Goal: Information Seeking & Learning: Learn about a topic

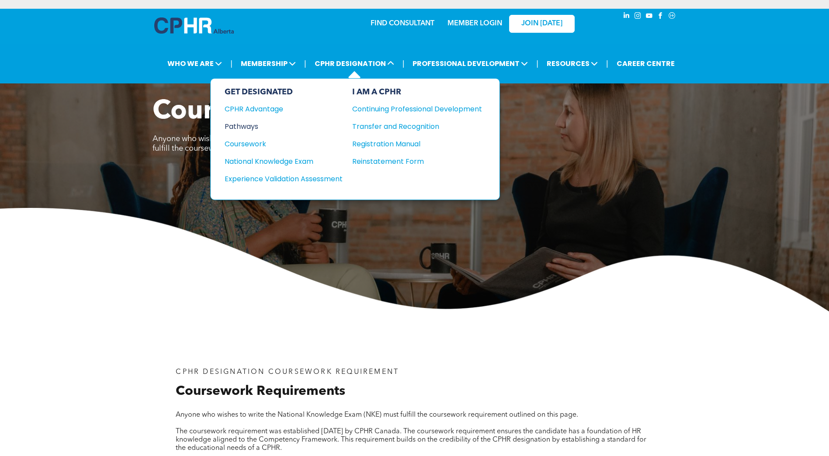
click at [245, 126] on div "Pathways" at bounding box center [278, 126] width 106 height 11
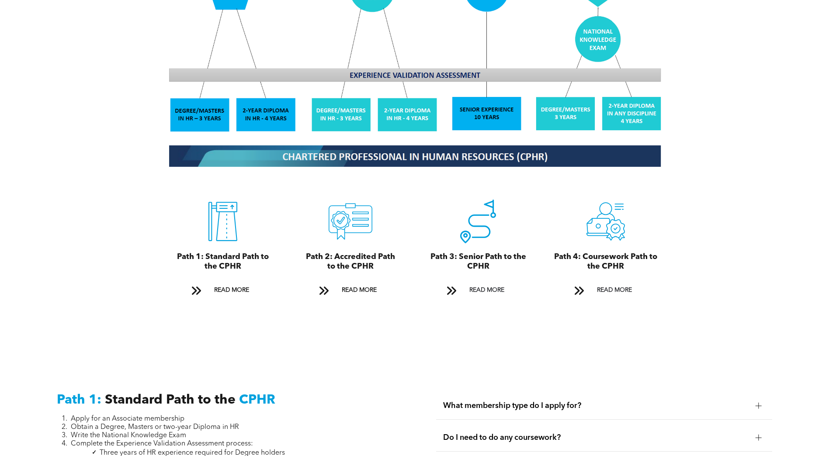
scroll to position [918, 0]
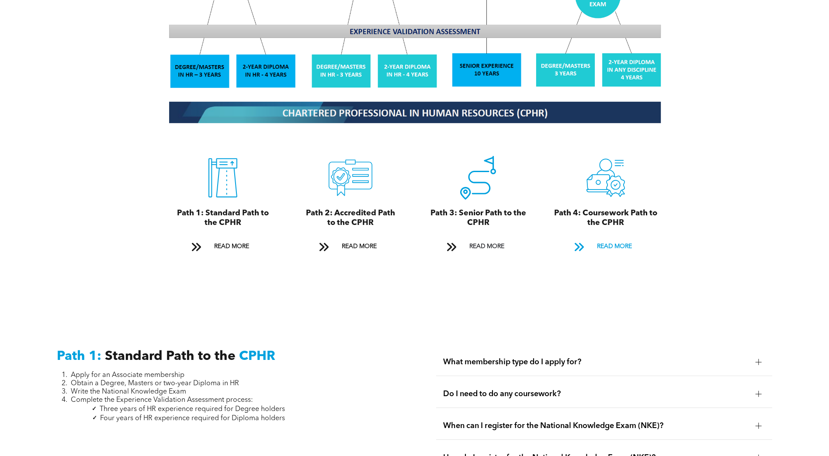
click at [631, 239] on span "READ MORE" at bounding box center [614, 247] width 41 height 16
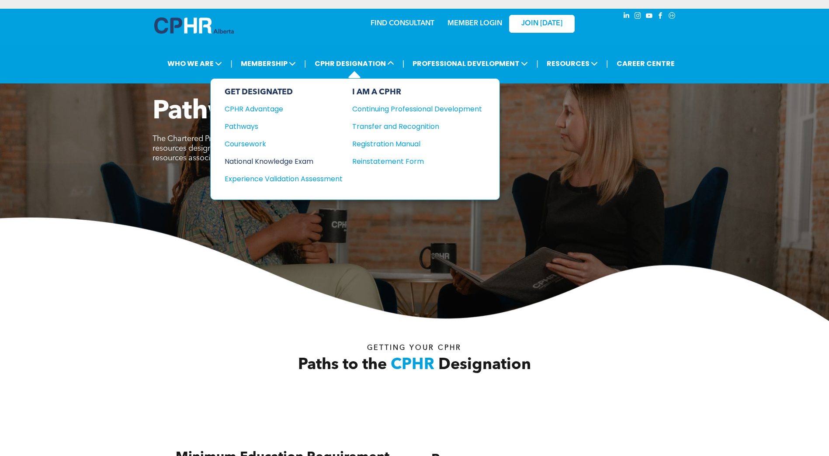
click at [285, 161] on div "National Knowledge Exam" at bounding box center [278, 161] width 106 height 11
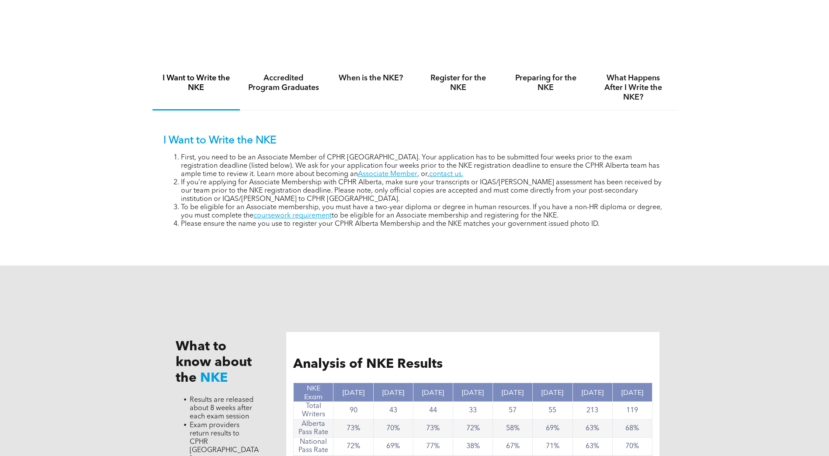
scroll to position [499, 0]
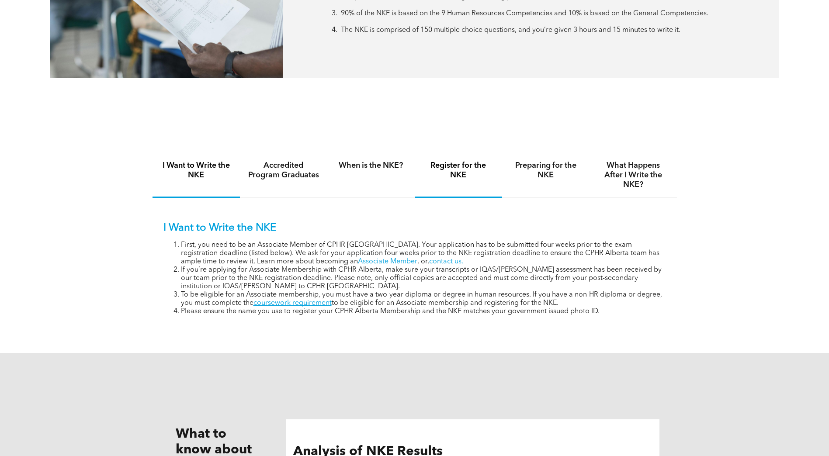
click at [462, 167] on h4 "Register for the NKE" at bounding box center [459, 170] width 72 height 19
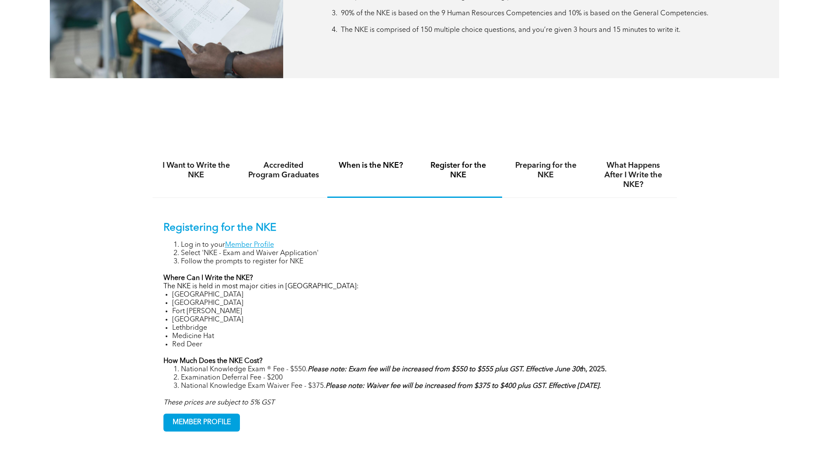
click at [367, 166] on h4 "When is the NKE?" at bounding box center [371, 166] width 72 height 10
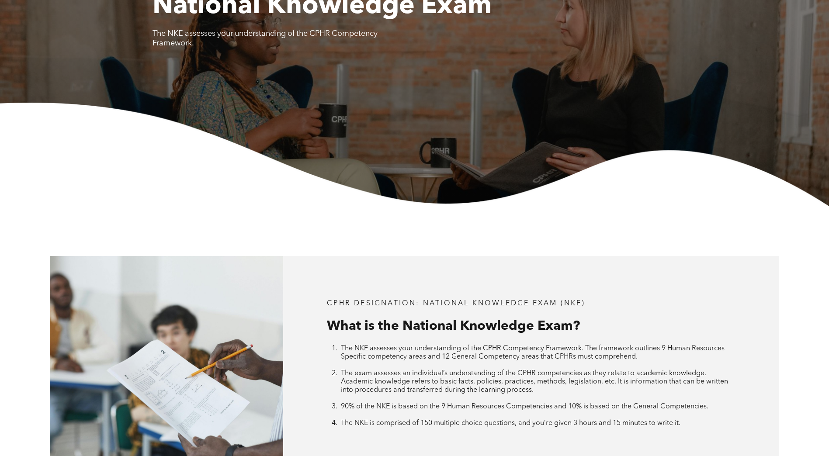
scroll to position [0, 0]
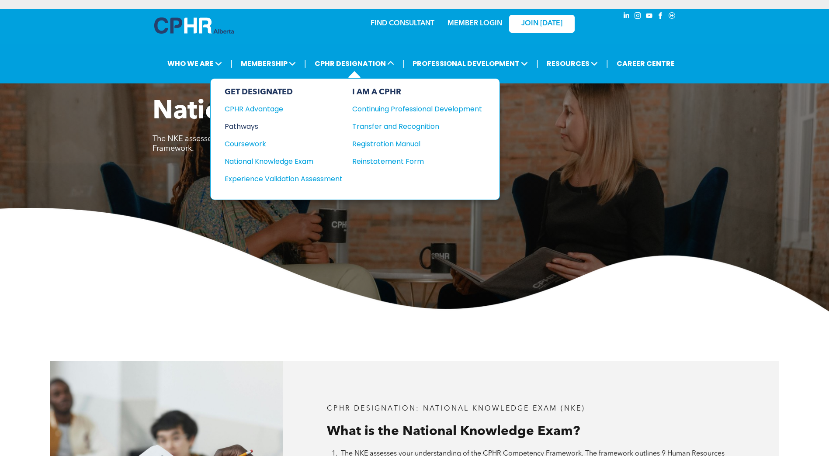
click at [233, 126] on div "Pathways" at bounding box center [278, 126] width 106 height 11
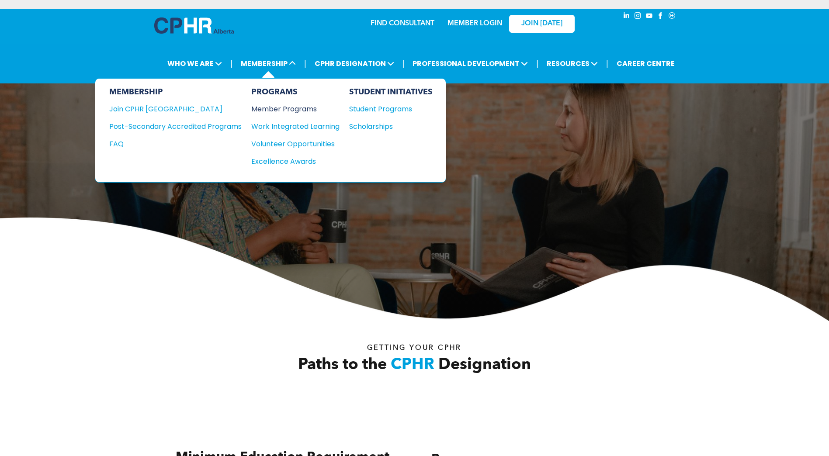
click at [272, 111] on div "Member Programs" at bounding box center [291, 109] width 80 height 11
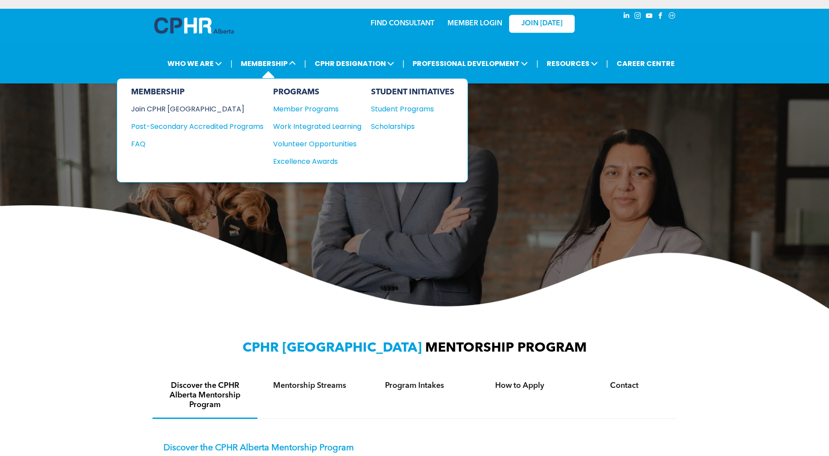
click at [160, 110] on div "Join CPHR [GEOGRAPHIC_DATA]" at bounding box center [190, 109] width 119 height 11
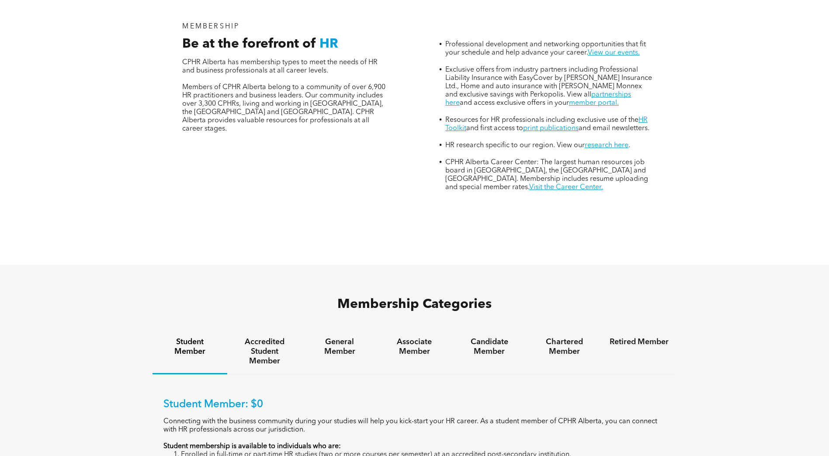
scroll to position [437, 0]
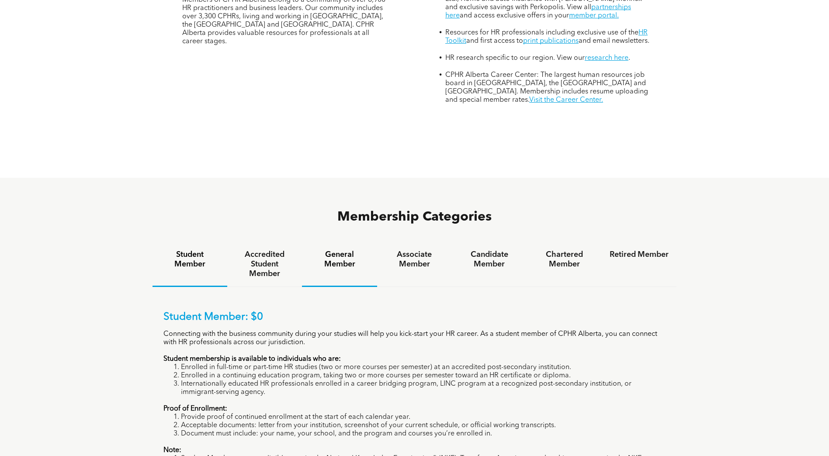
click at [334, 250] on h4 "General Member" at bounding box center [339, 259] width 59 height 19
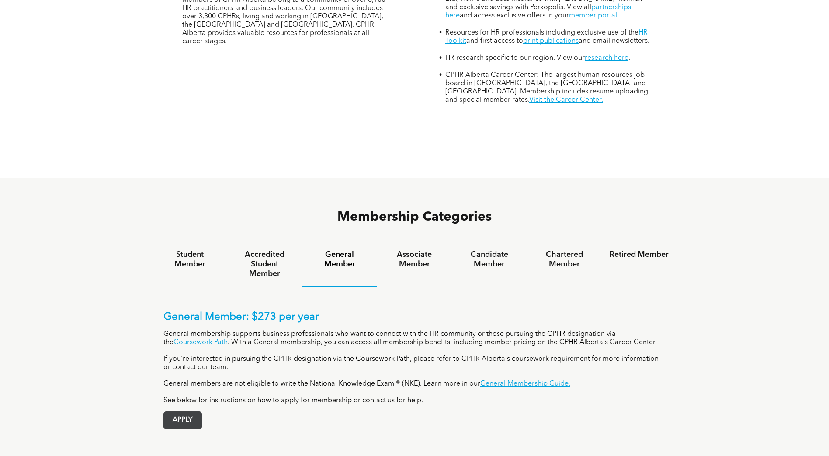
click at [175, 412] on span "APPLY" at bounding box center [183, 420] width 38 height 17
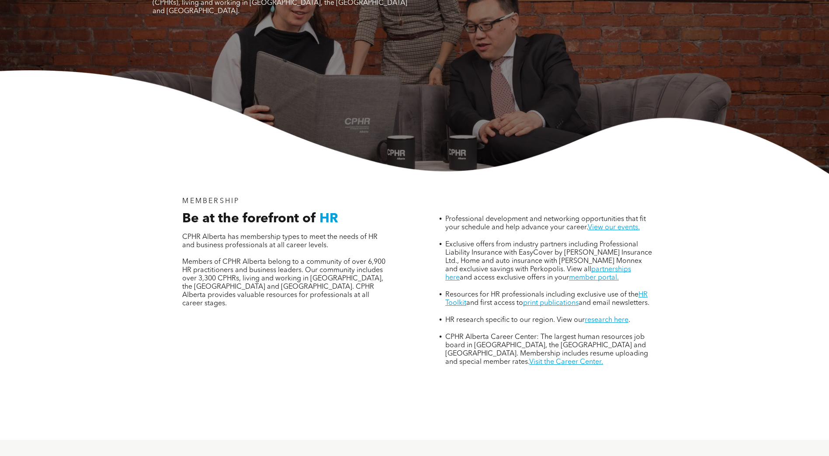
scroll to position [0, 0]
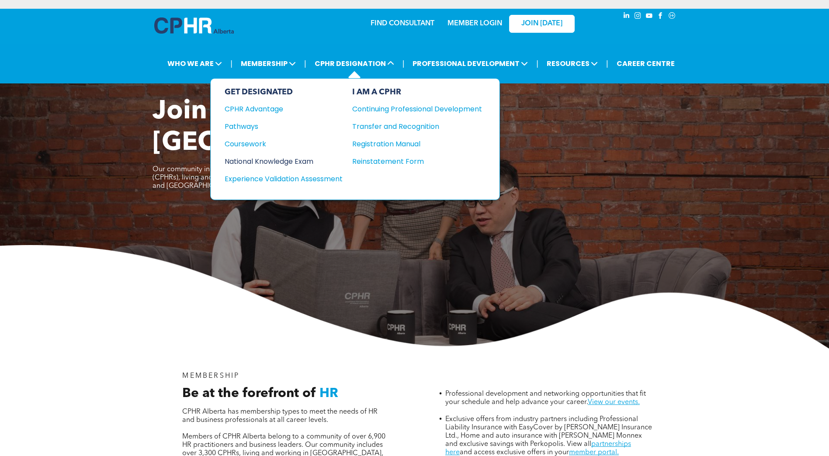
click at [252, 163] on div "National Knowledge Exam" at bounding box center [278, 161] width 106 height 11
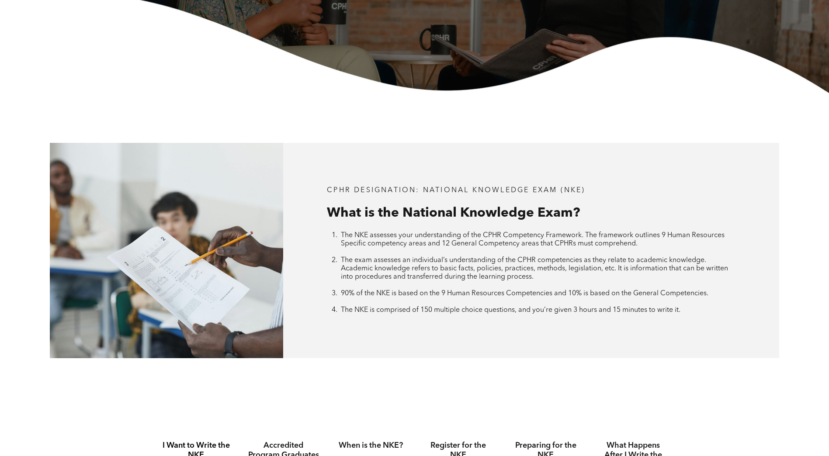
scroll to position [437, 0]
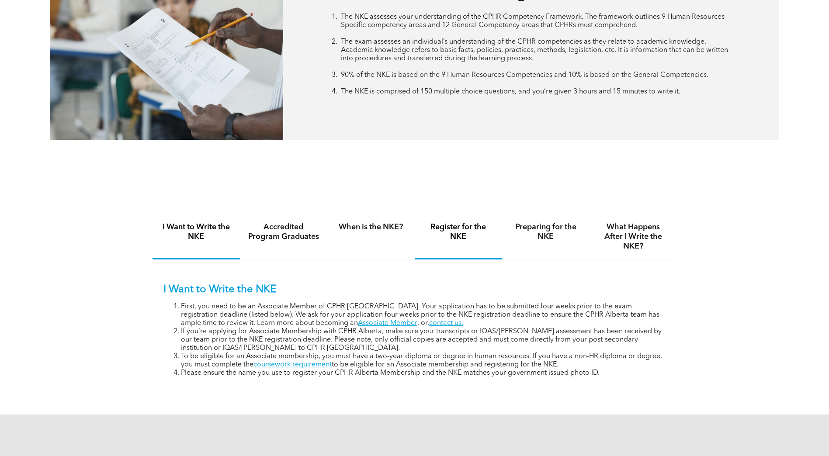
click at [448, 227] on h4 "Register for the NKE" at bounding box center [459, 231] width 72 height 19
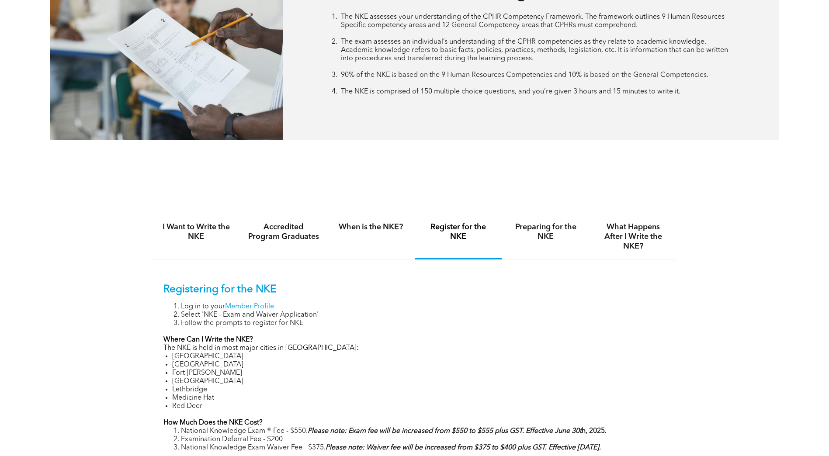
scroll to position [612, 0]
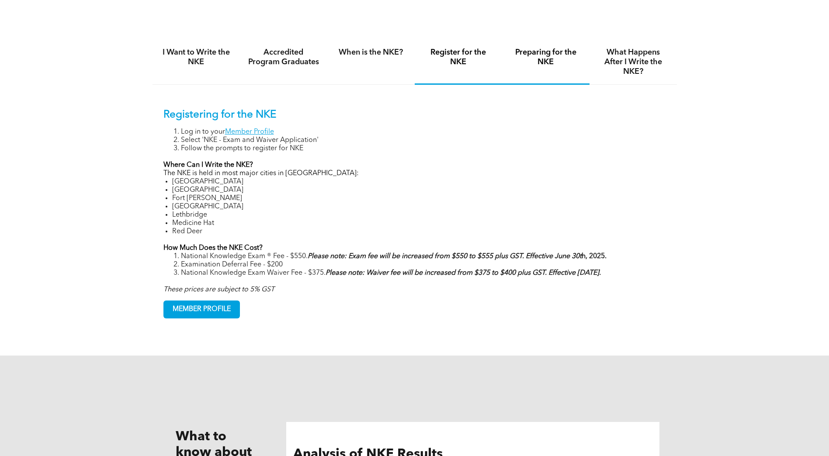
click at [543, 59] on h4 "Preparing for the NKE" at bounding box center [546, 57] width 72 height 19
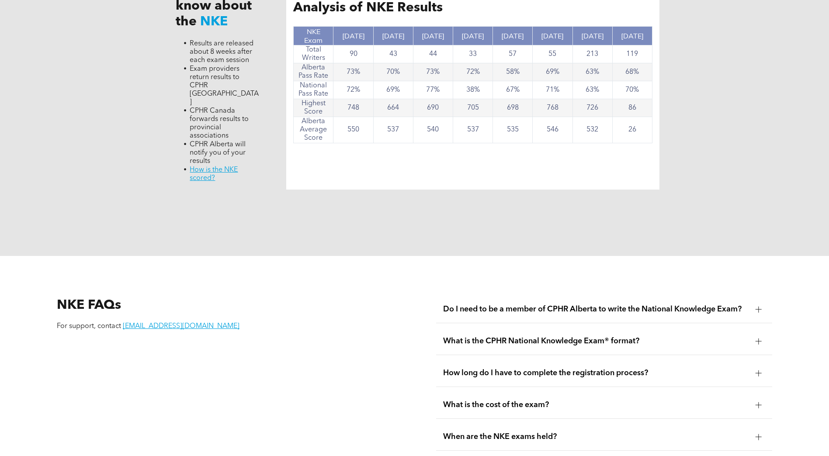
scroll to position [962, 0]
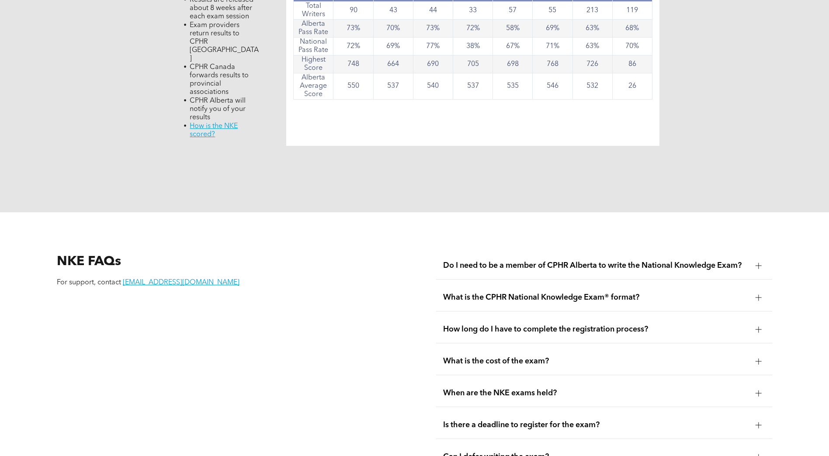
click at [683, 284] on div "What is the CPHR National Knowledge Exam® format?" at bounding box center [604, 298] width 336 height 28
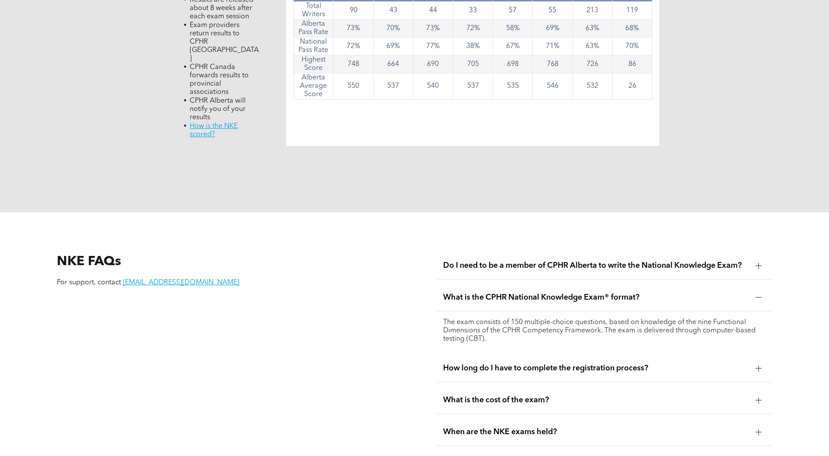
click at [683, 284] on div "What is the CPHR National Knowledge Exam® format?" at bounding box center [604, 298] width 336 height 28
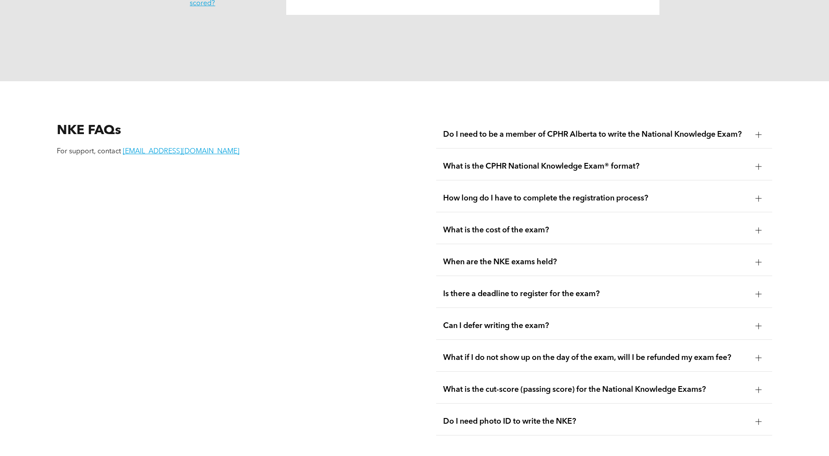
scroll to position [1137, 0]
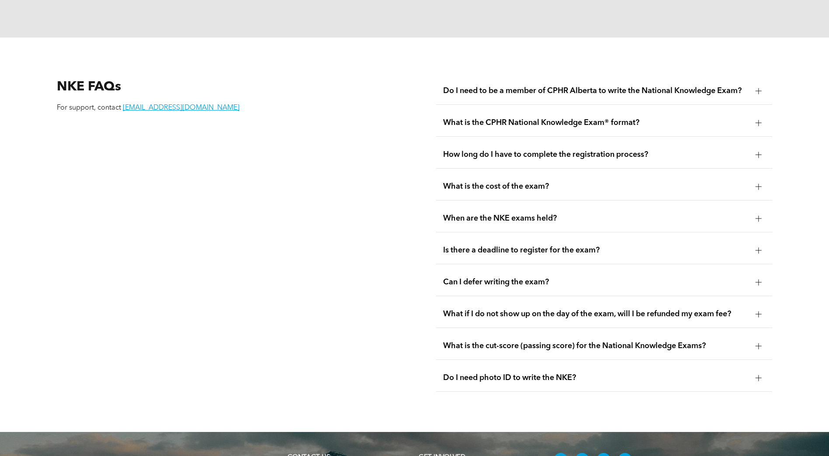
click at [609, 278] on span "Can I defer writing the exam?" at bounding box center [596, 283] width 306 height 10
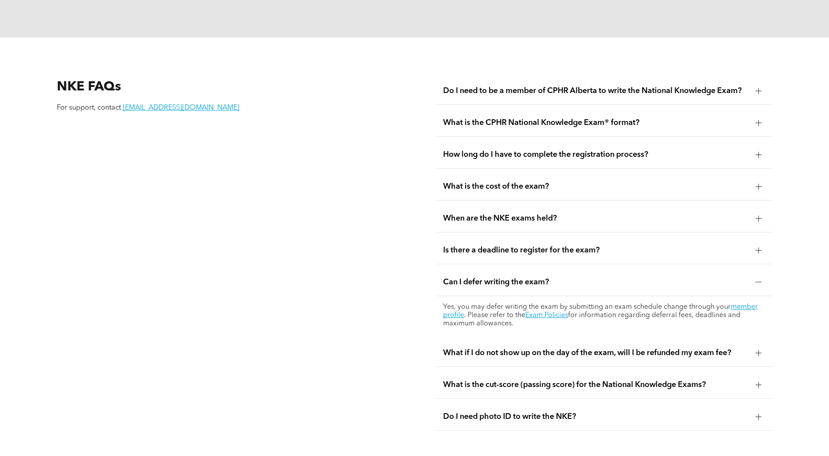
click at [609, 278] on span "Can I defer writing the exam?" at bounding box center [596, 283] width 306 height 10
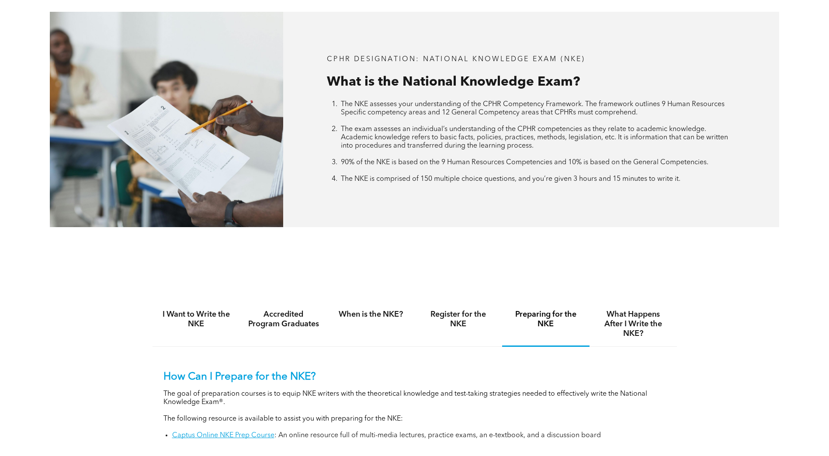
scroll to position [525, 0]
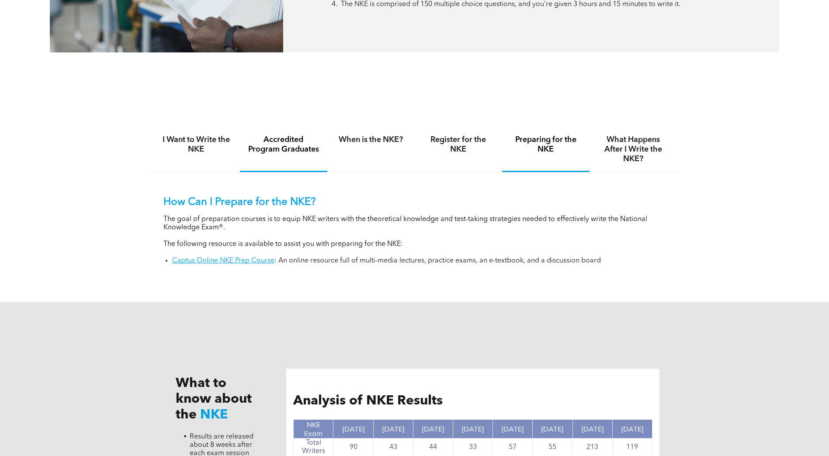
click at [285, 151] on h4 "Accredited Program Graduates" at bounding box center [284, 144] width 72 height 19
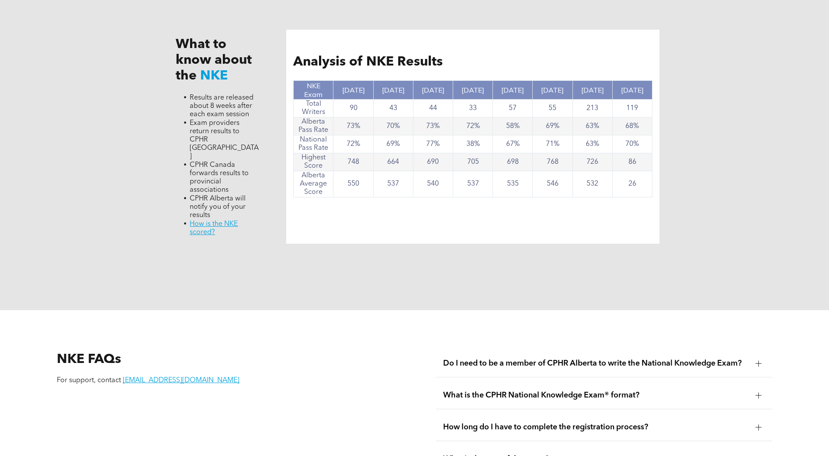
scroll to position [612, 0]
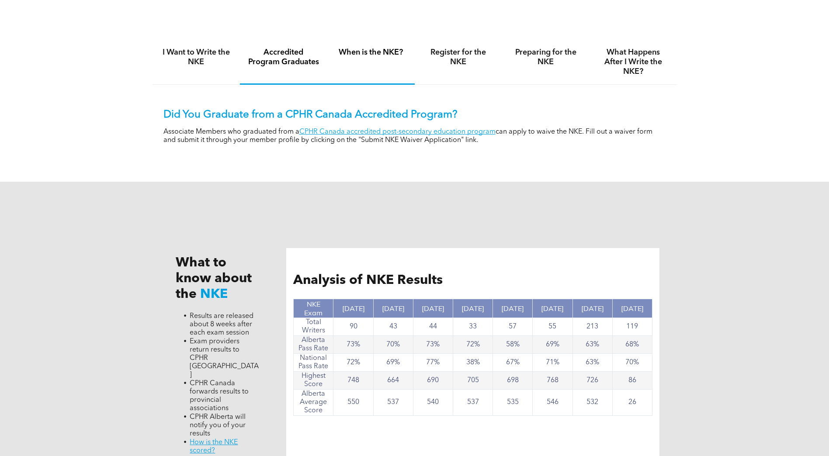
click at [379, 57] on div "When is the NKE?" at bounding box center [370, 62] width 87 height 45
